Goal: Navigation & Orientation: Find specific page/section

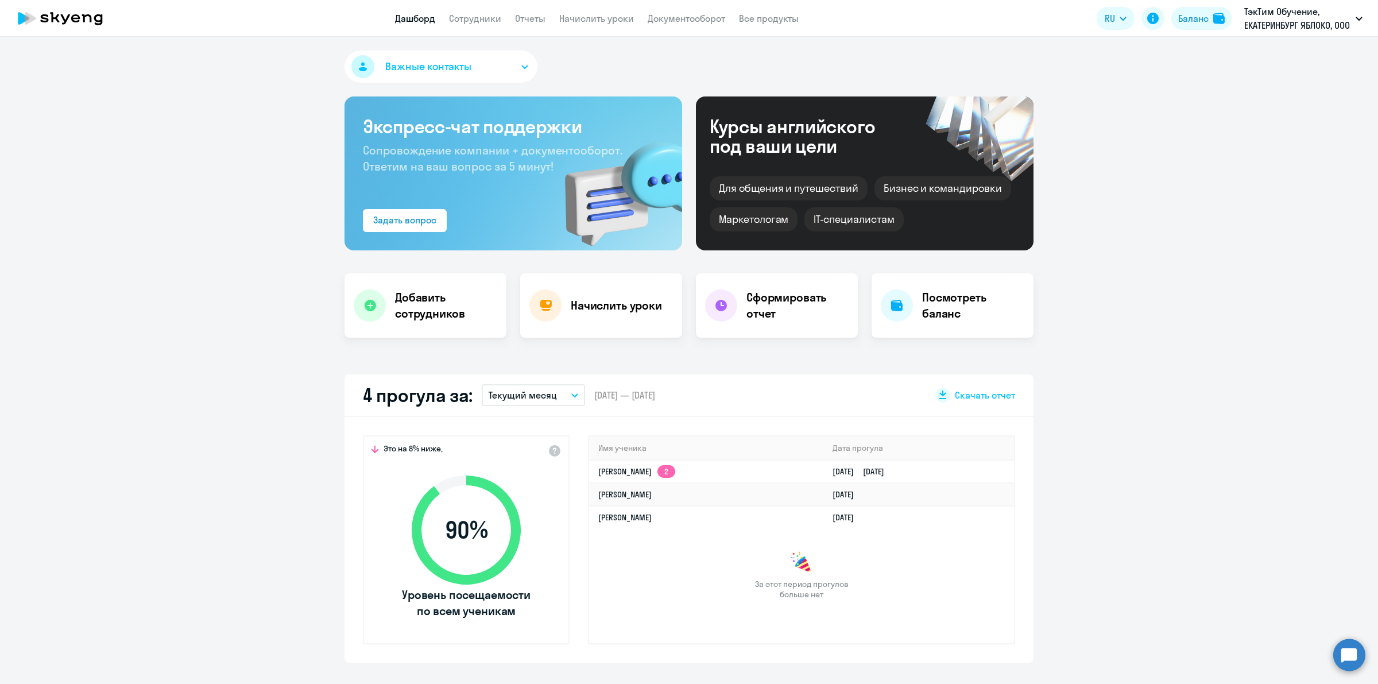
select select "30"
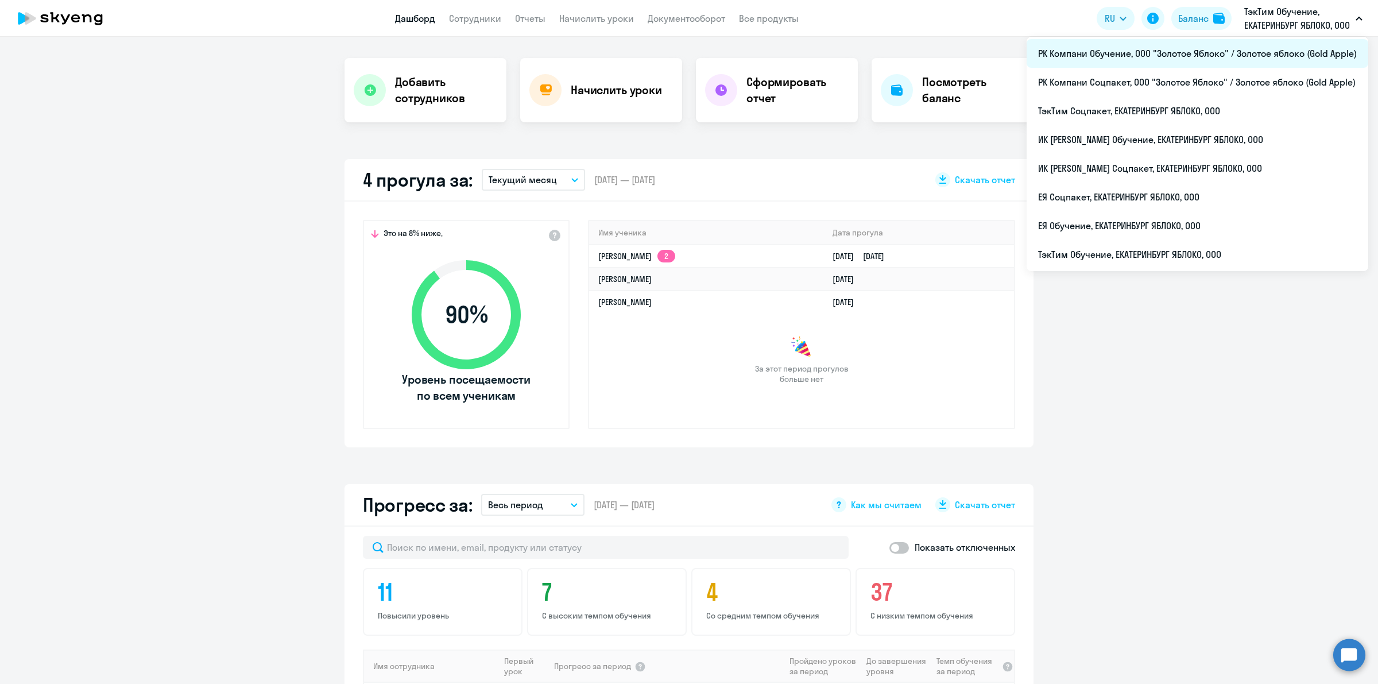
click at [1201, 51] on li "РК Компани Обучение, ООО "Золотое Яблоко" / Золотое яблоко (Gold Apple)" at bounding box center [1197, 53] width 342 height 29
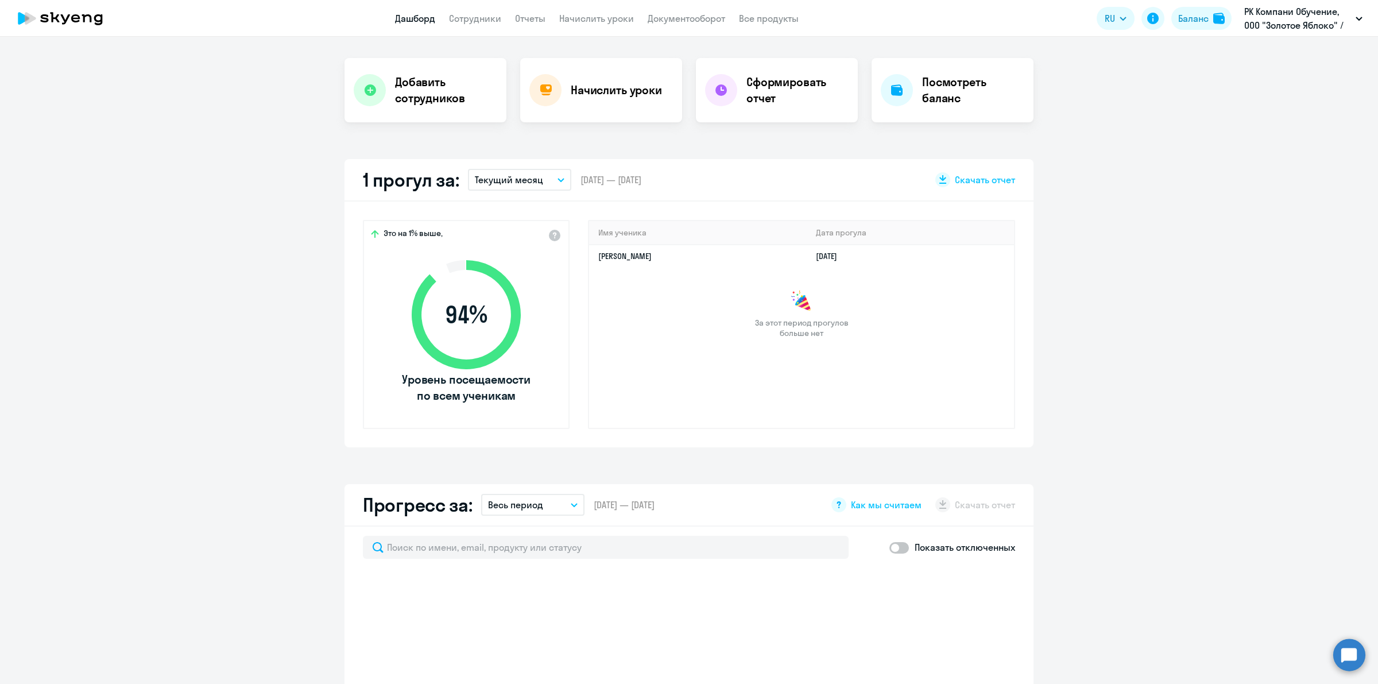
click at [484, 24] on app-menu-item-link "Сотрудники" at bounding box center [475, 18] width 52 height 14
click at [484, 22] on link "Сотрудники" at bounding box center [475, 18] width 52 height 11
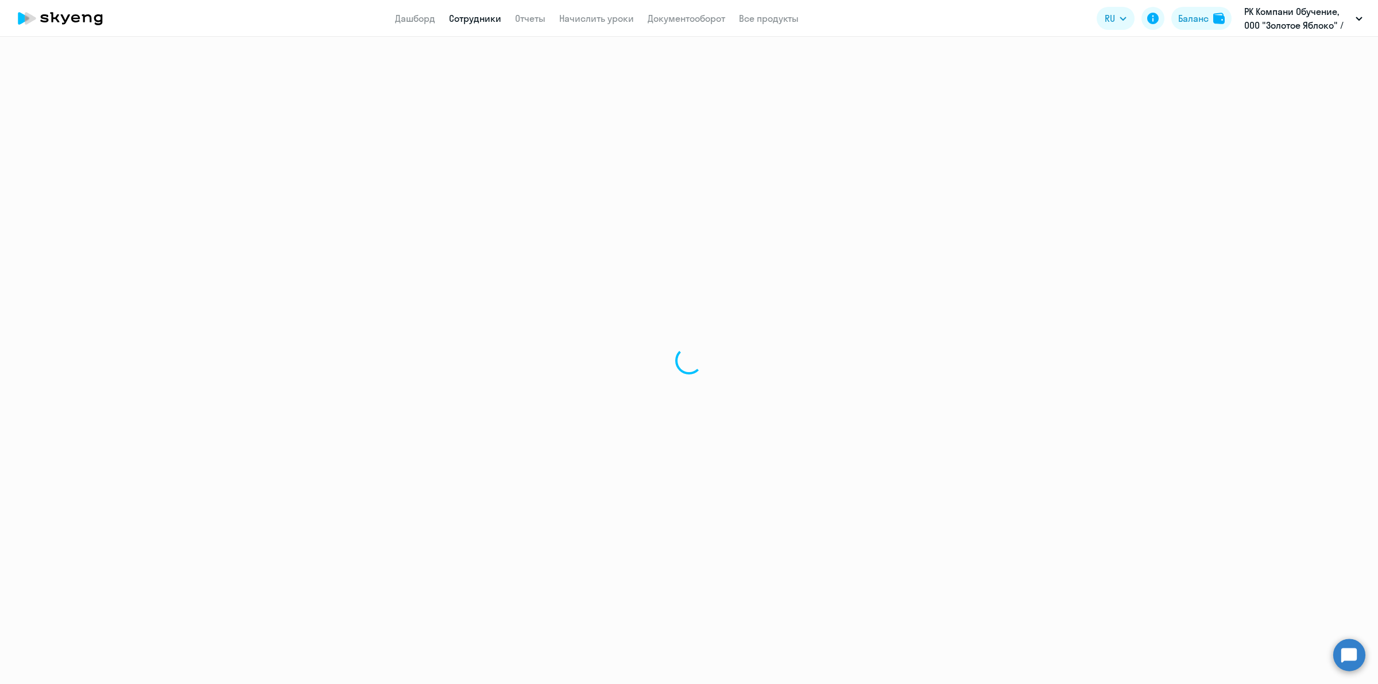
select select "30"
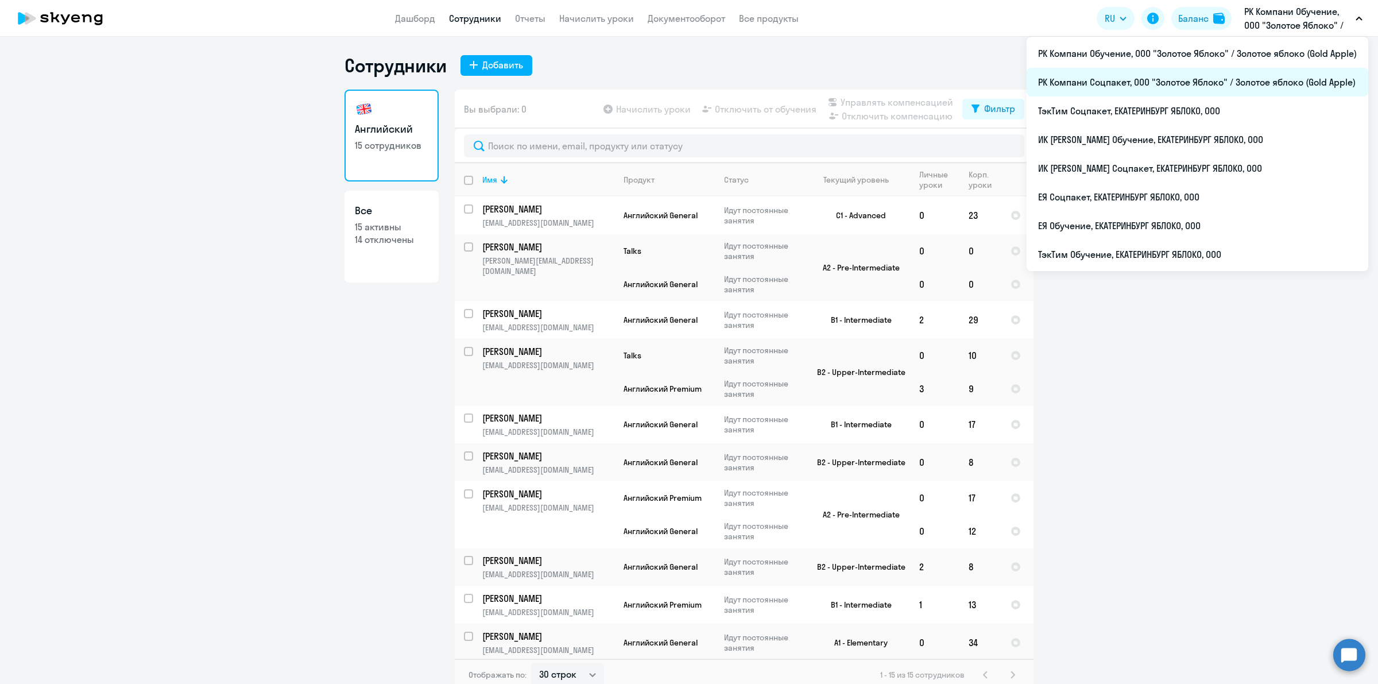
click at [1208, 73] on li "РК Компани Соцпакет, ООО "Золотое Яблоко" / Золотое яблоко (Gold Apple)" at bounding box center [1197, 82] width 342 height 29
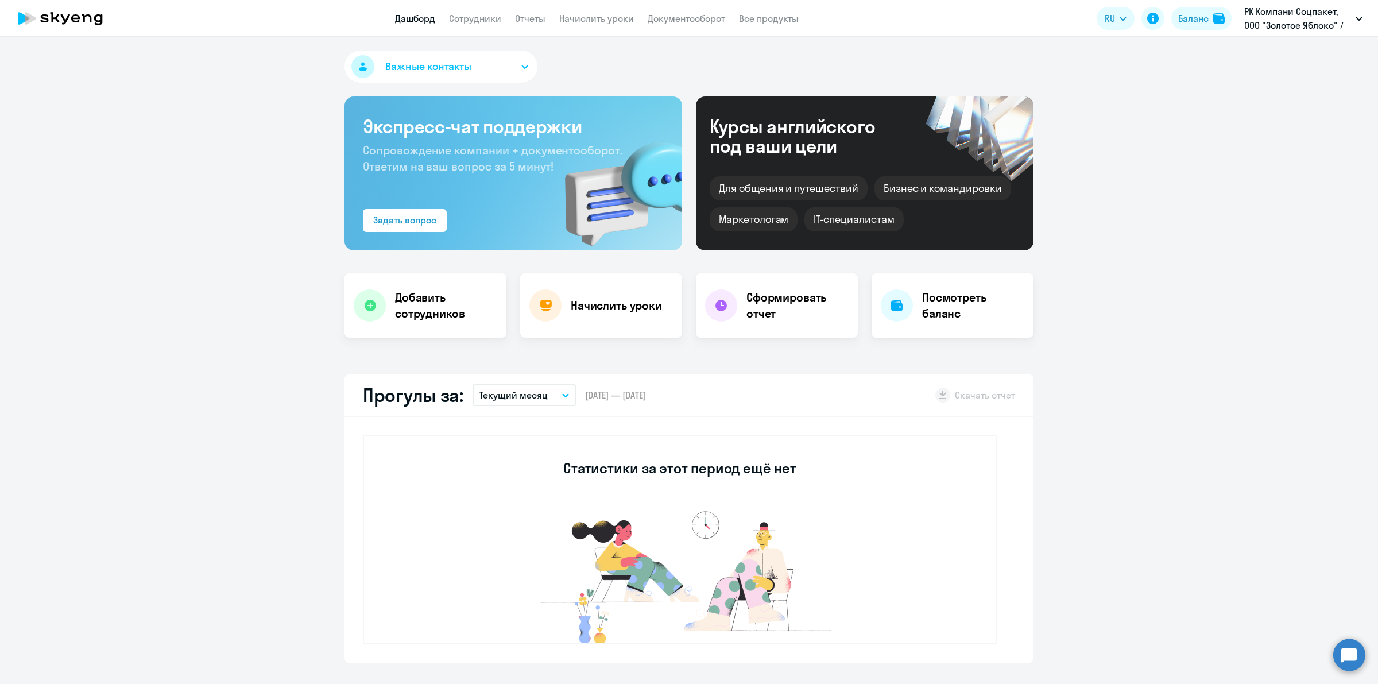
select select "30"
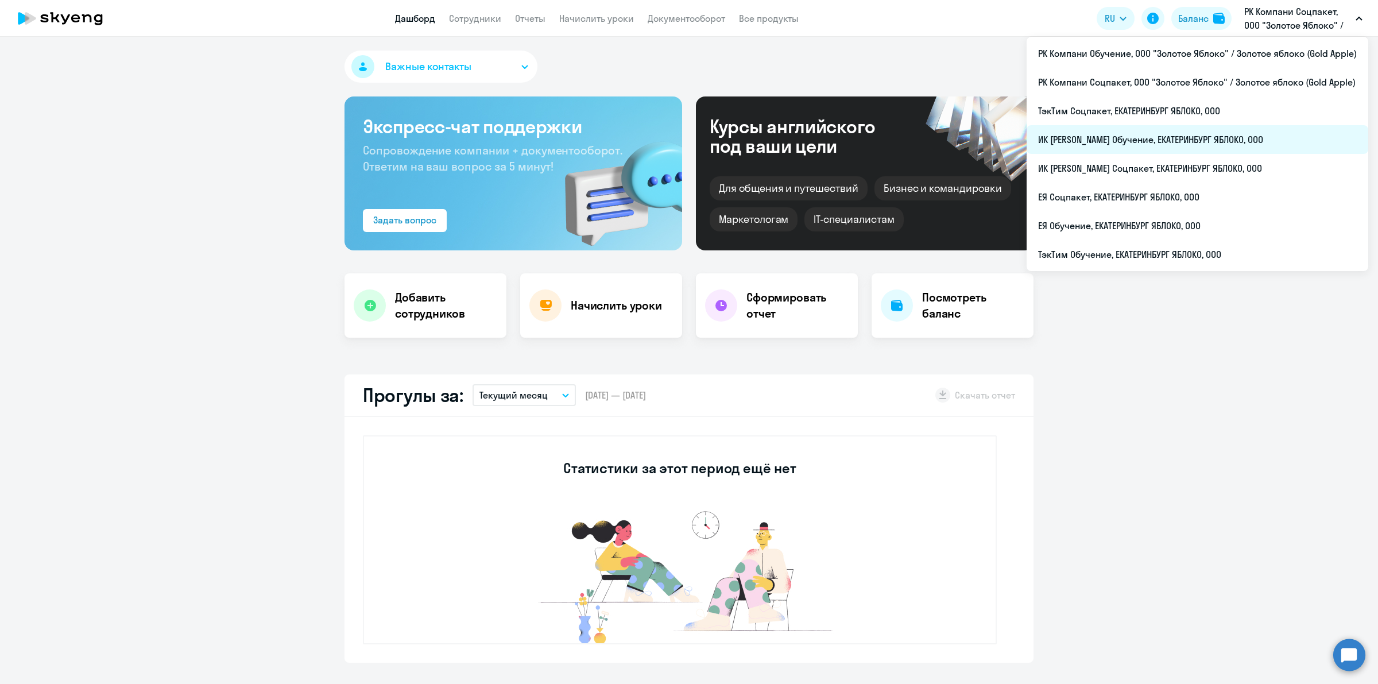
click at [1201, 133] on li "ИК [PERSON_NAME] Обучение, ЕКАТЕРИНБУРГ ЯБЛОКО, ООО" at bounding box center [1197, 139] width 342 height 29
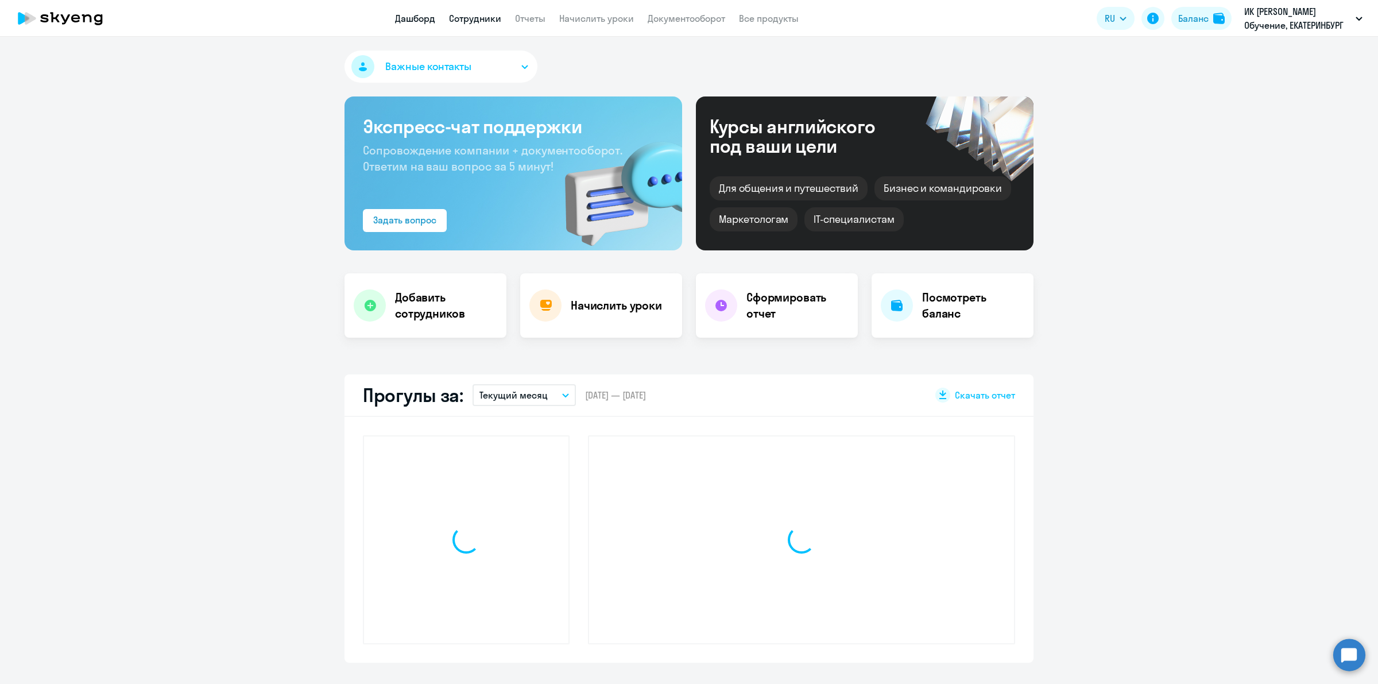
click at [460, 15] on link "Сотрудники" at bounding box center [475, 18] width 52 height 11
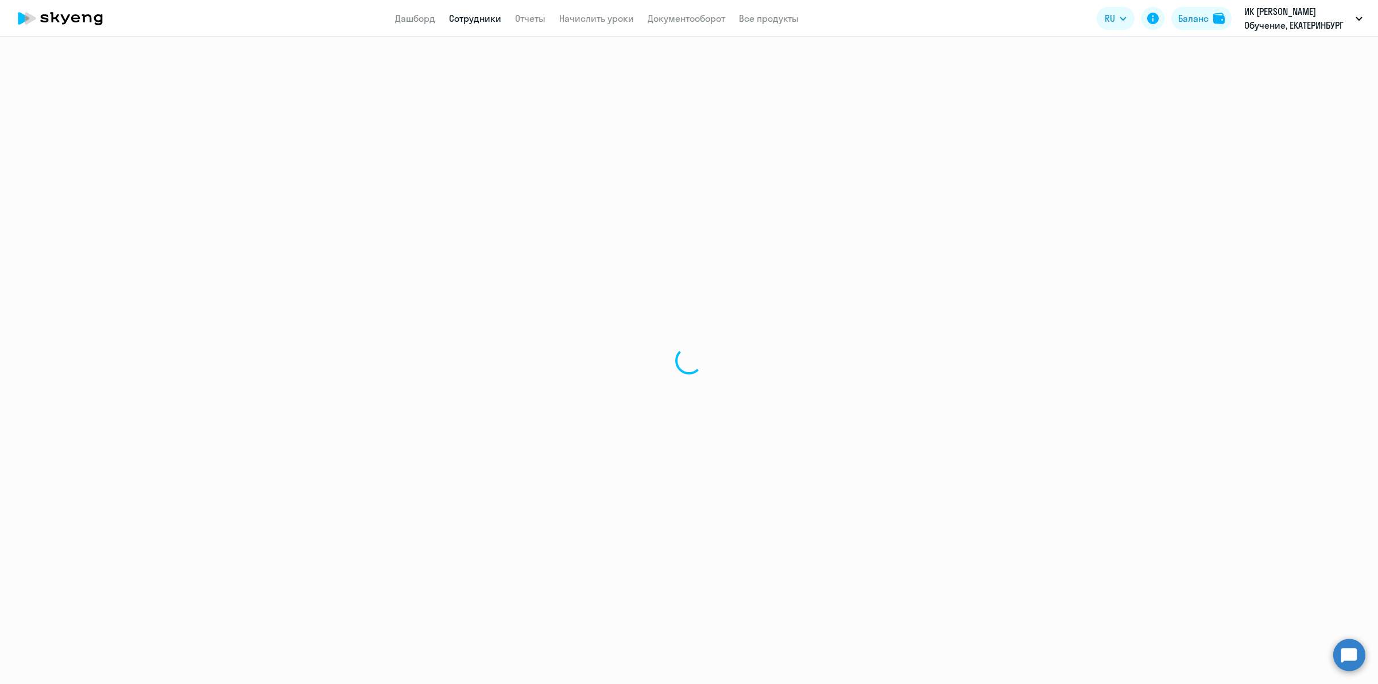
select select "30"
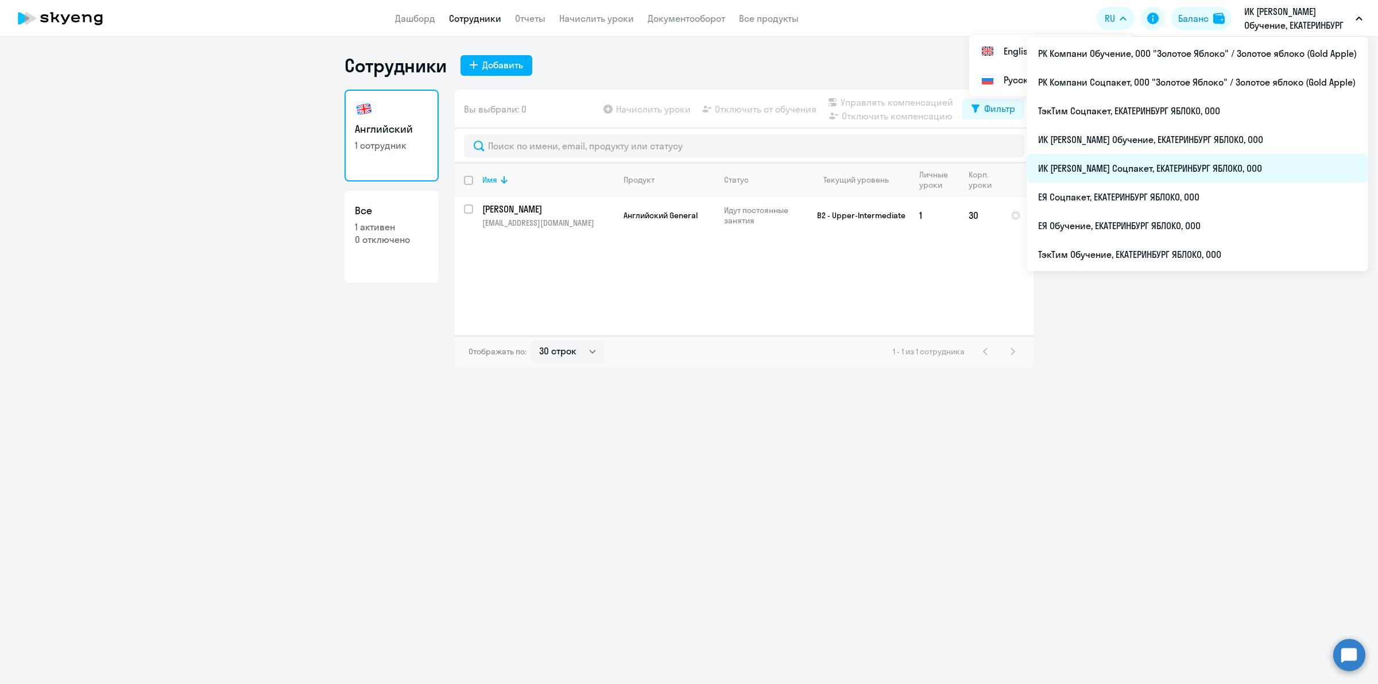
click at [1249, 173] on li "ИК [PERSON_NAME] Соцпакет, ЕКАТЕРИНБУРГ ЯБЛОКО, ООО" at bounding box center [1197, 168] width 342 height 29
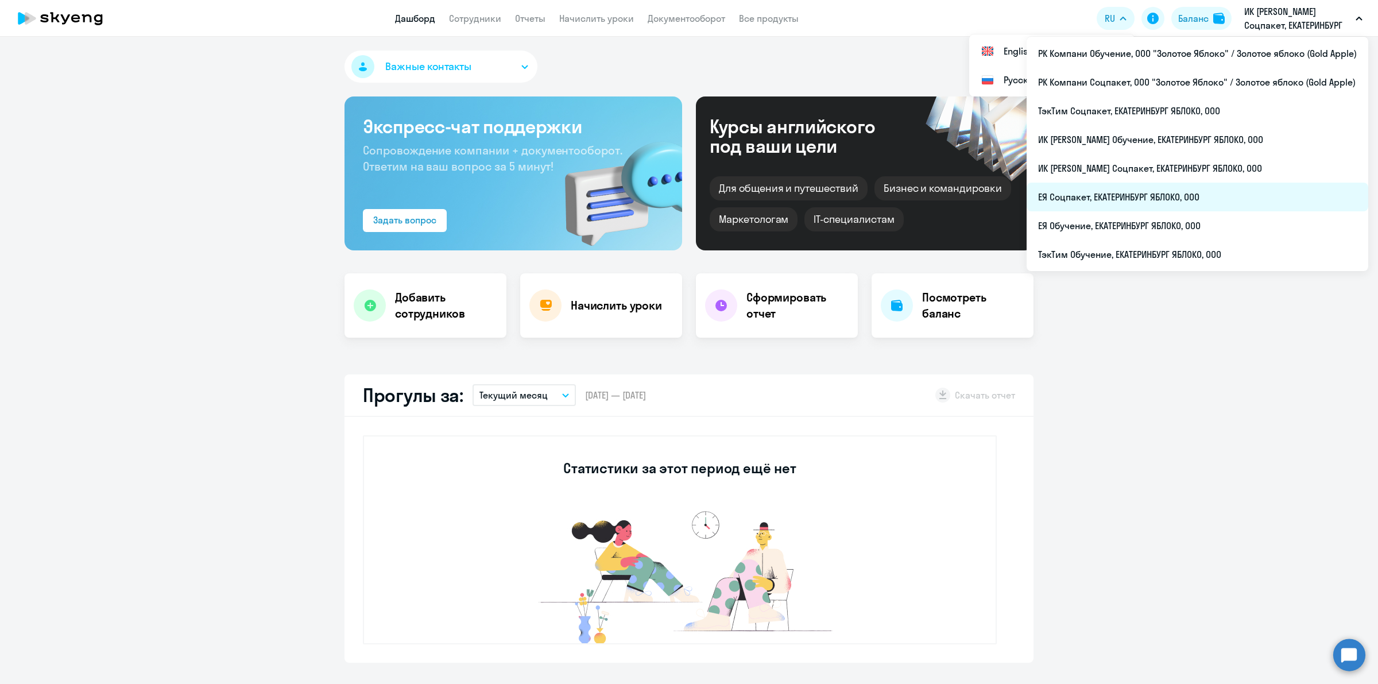
select select "30"
click at [1206, 203] on li "ЕЯ Соцпакет, ЕКАТЕРИНБУРГ ЯБЛОКО, ООО" at bounding box center [1197, 197] width 342 height 29
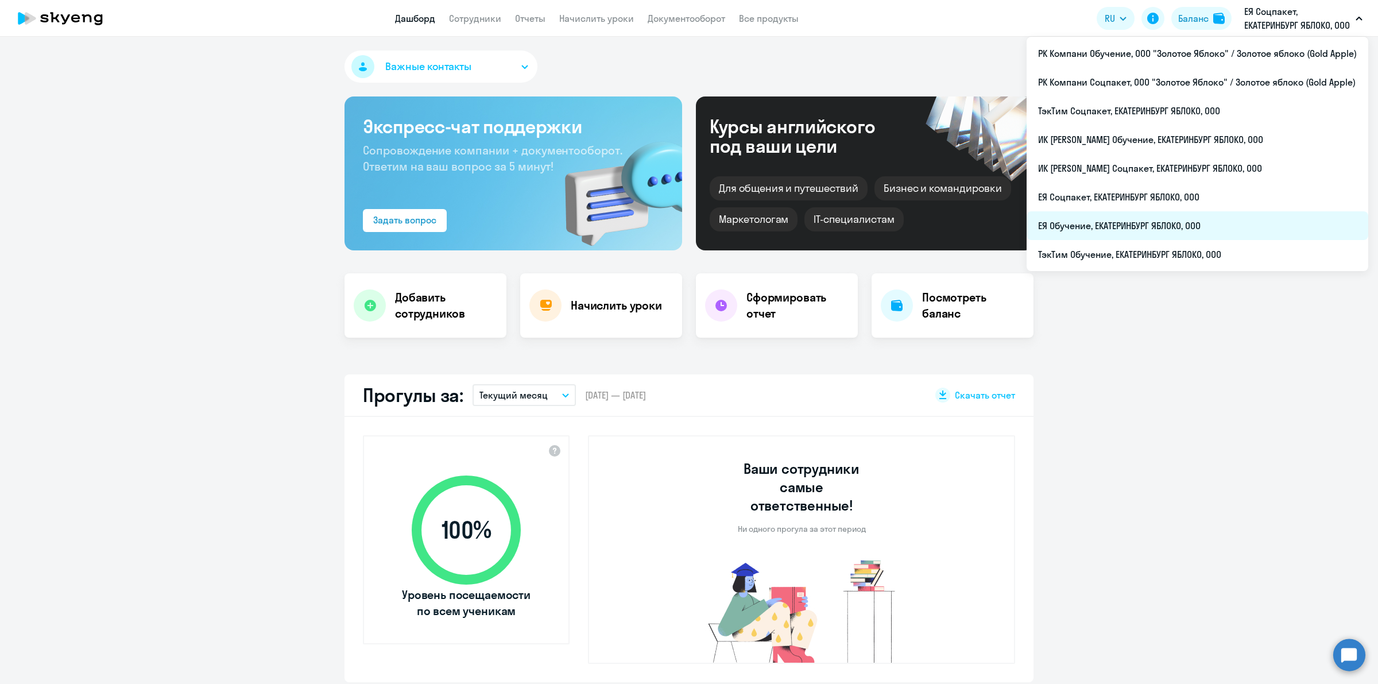
click at [1232, 211] on li "ЕЯ Обучение, ЕКАТЕРИНБУРГ ЯБЛОКО, ООО" at bounding box center [1197, 225] width 342 height 29
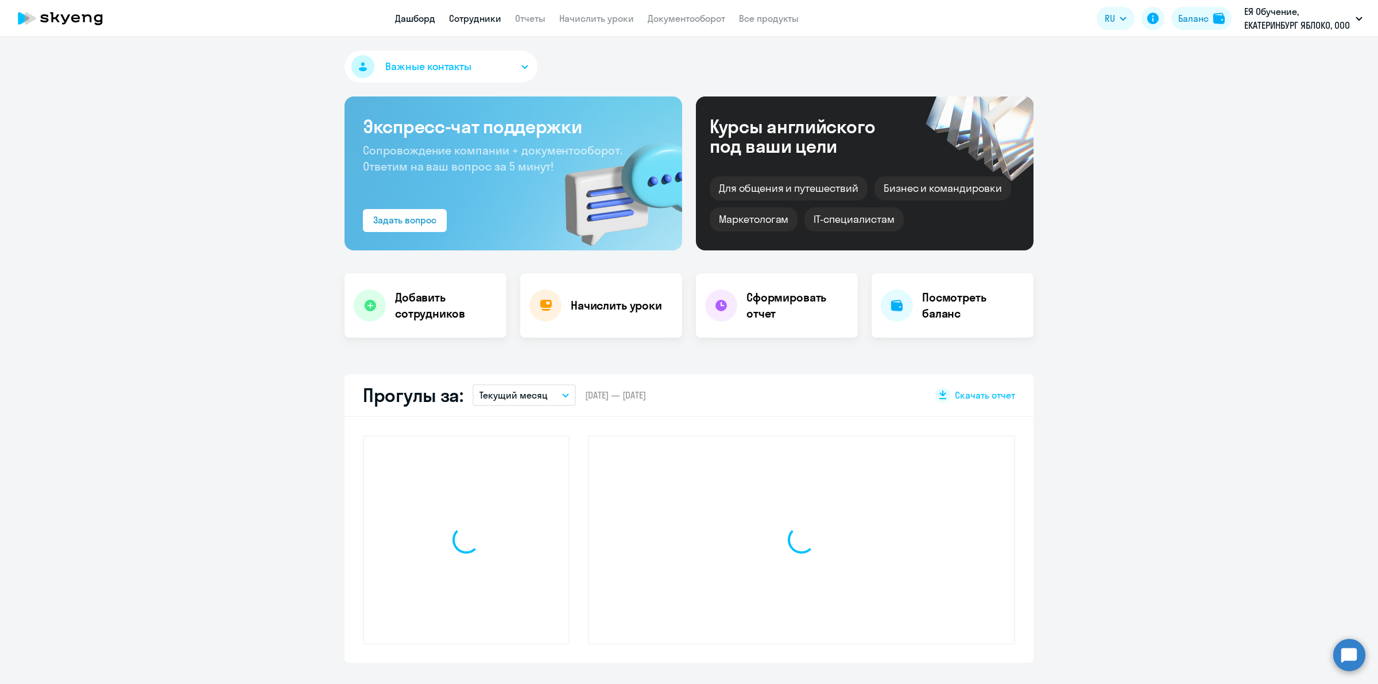
click at [477, 24] on link "Сотрудники" at bounding box center [475, 18] width 52 height 11
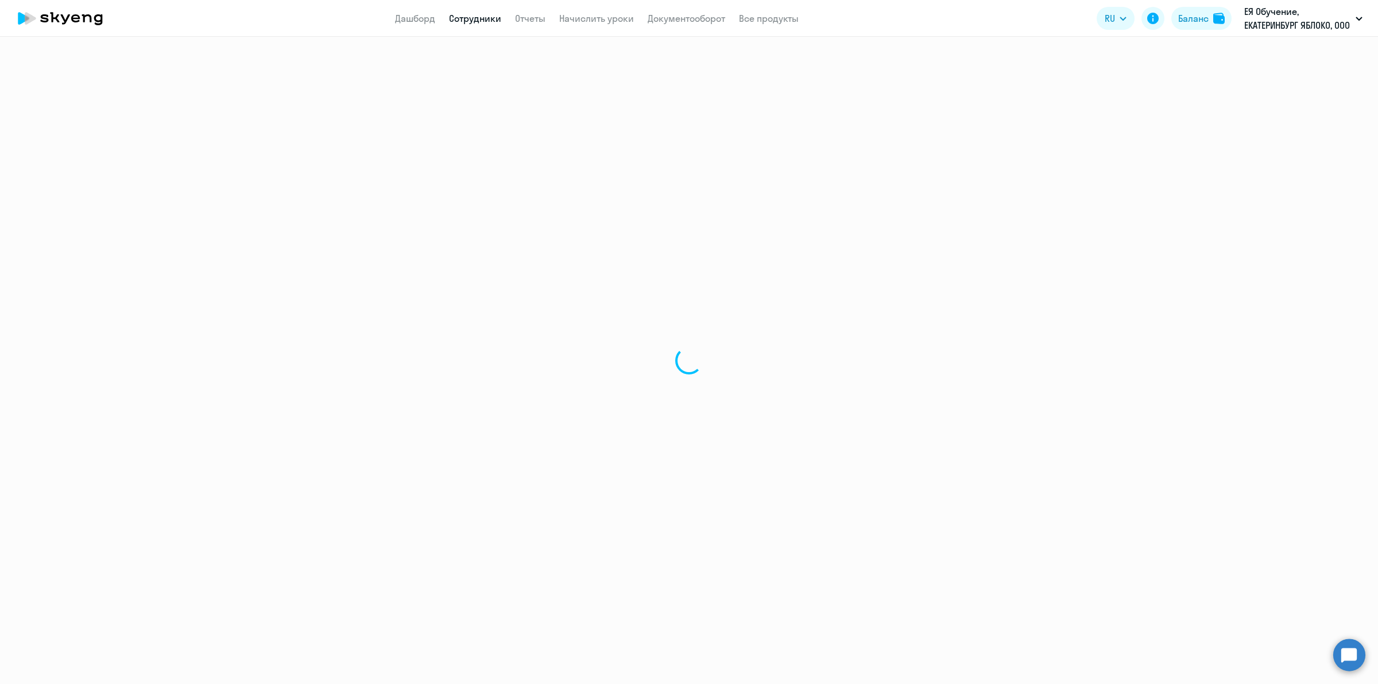
select select "30"
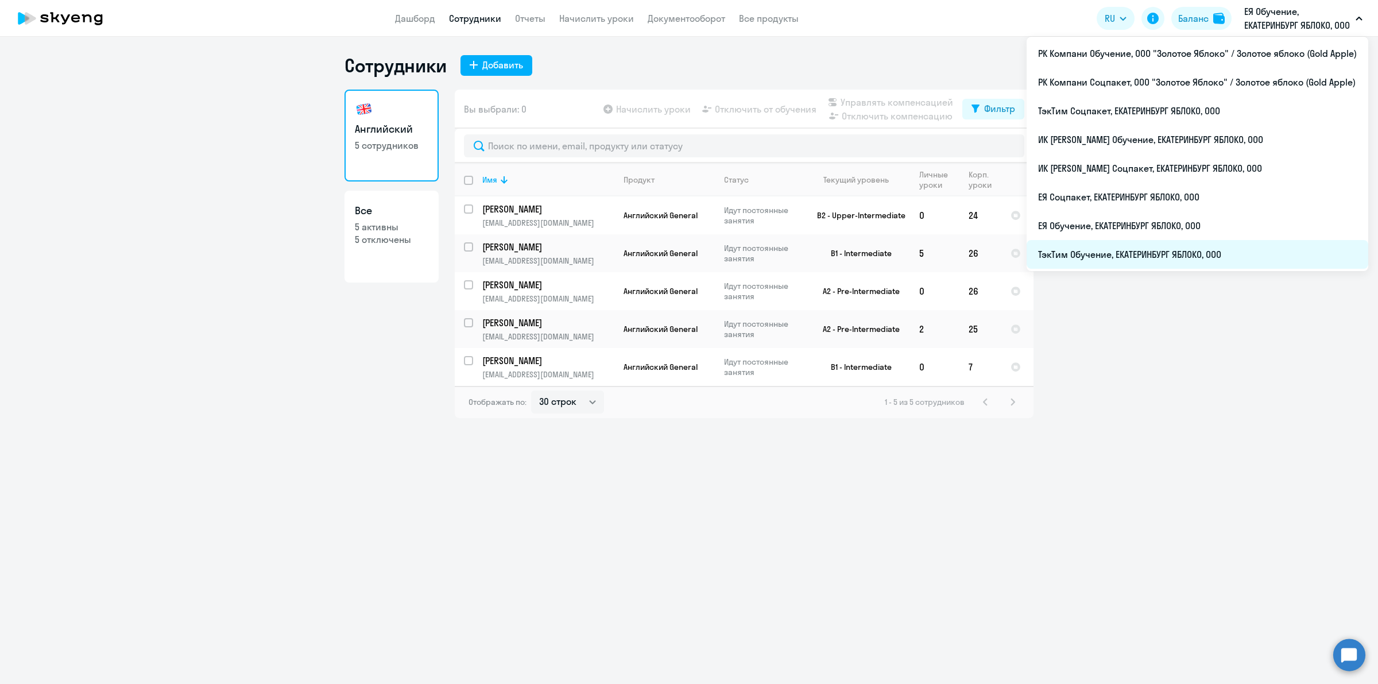
click at [1210, 255] on li "ТэкТим Обучение, ЕКАТЕРИНБУРГ ЯБЛОКО, ООО" at bounding box center [1197, 254] width 342 height 29
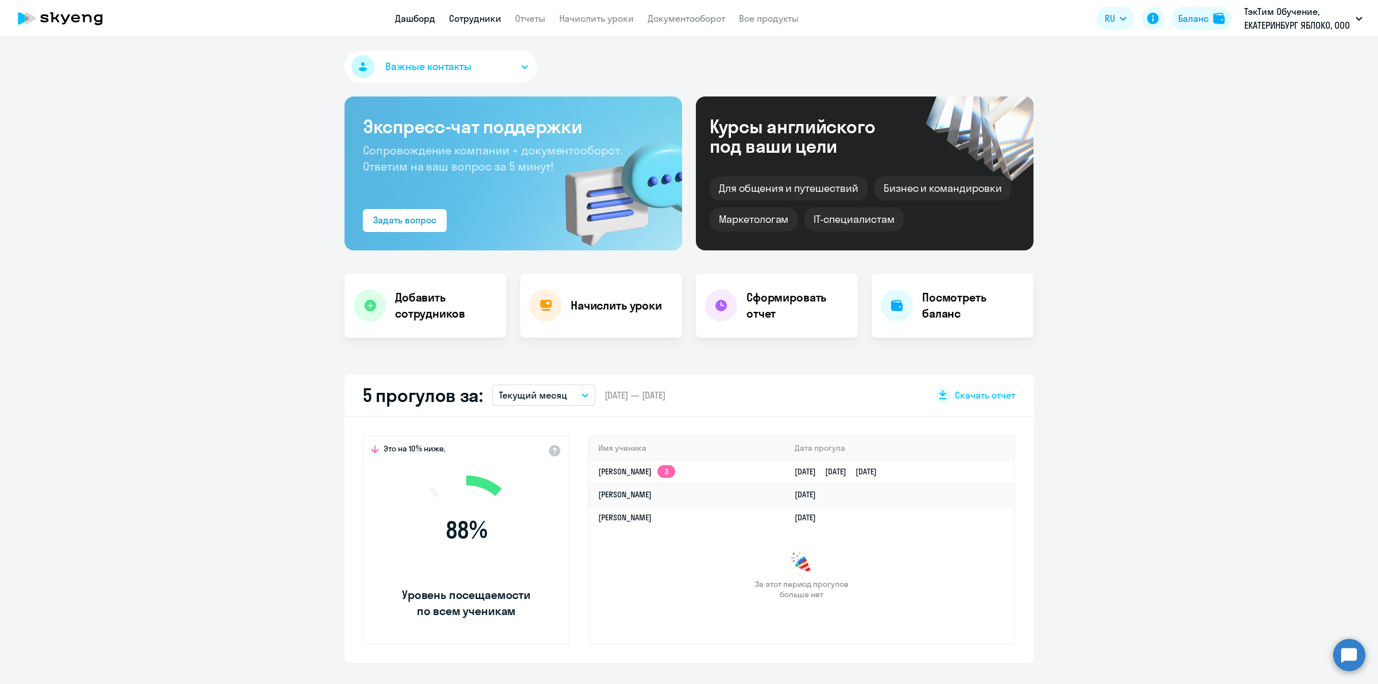
click at [489, 24] on link "Сотрудники" at bounding box center [475, 18] width 52 height 11
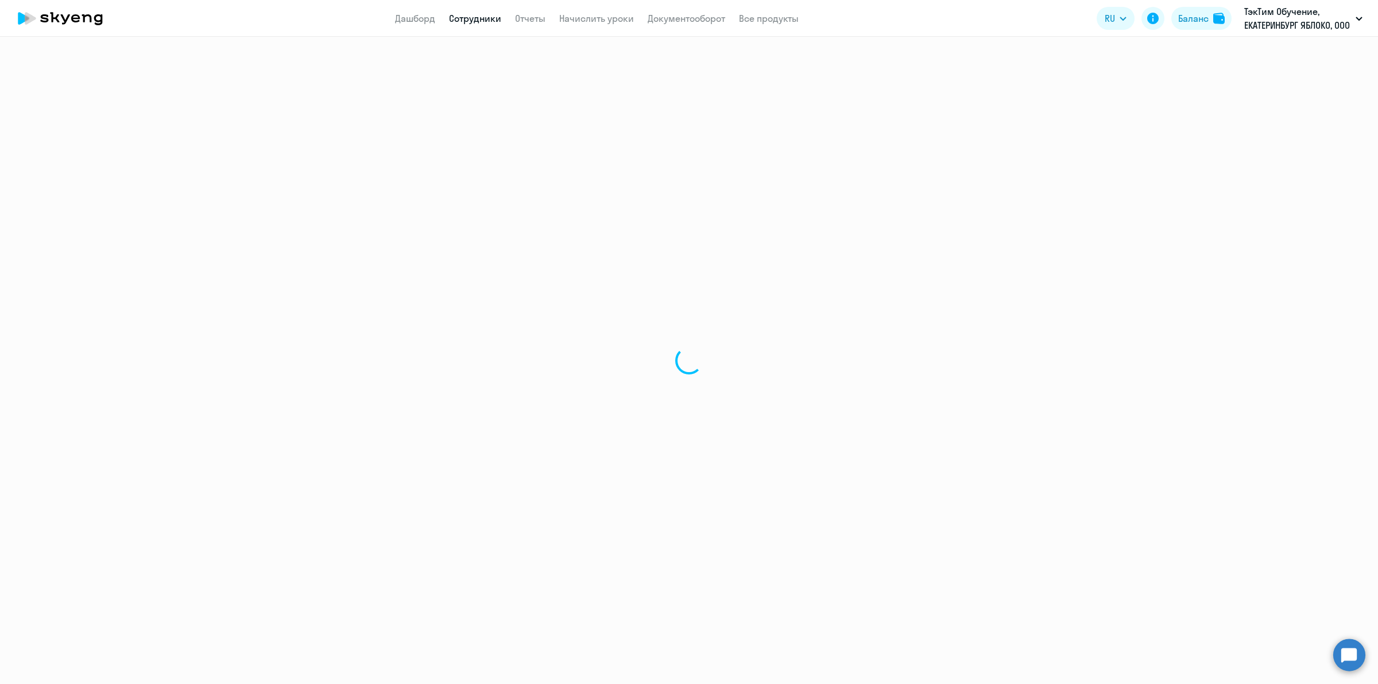
select select "30"
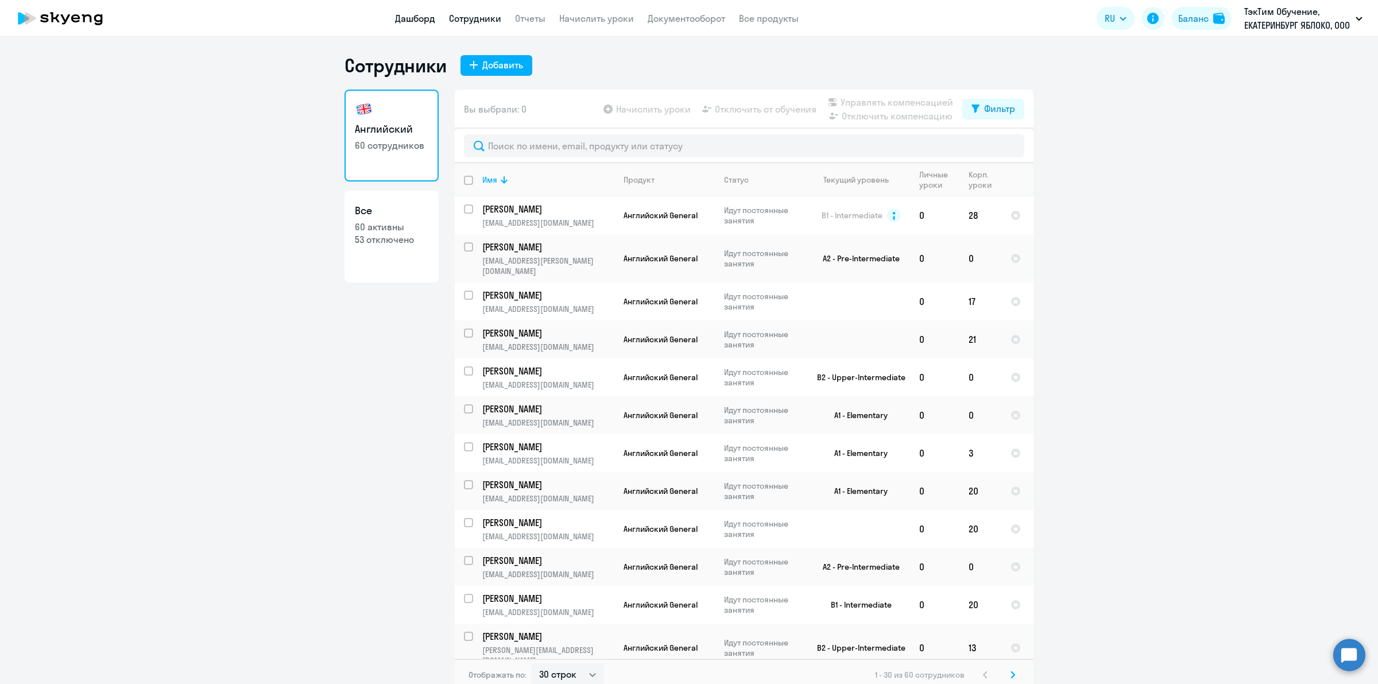
click at [418, 20] on link "Дашборд" at bounding box center [415, 18] width 40 height 11
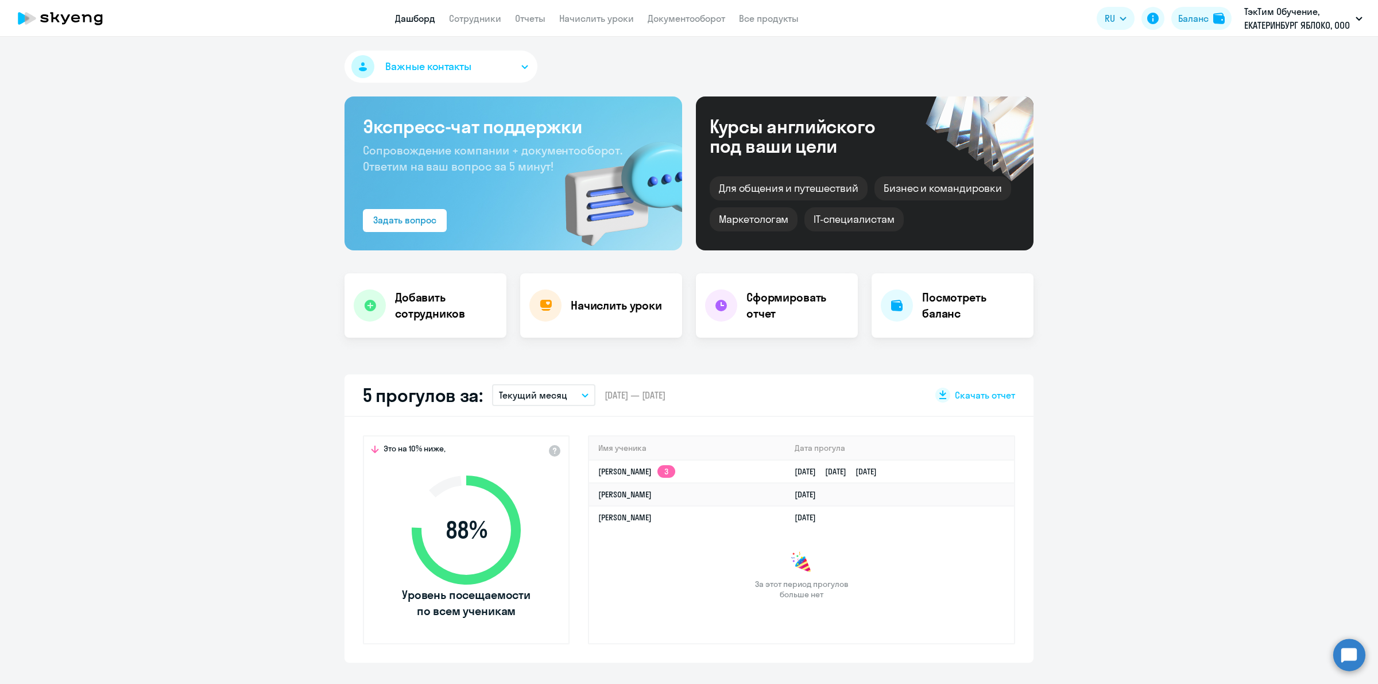
select select "30"
